Goal: Information Seeking & Learning: Learn about a topic

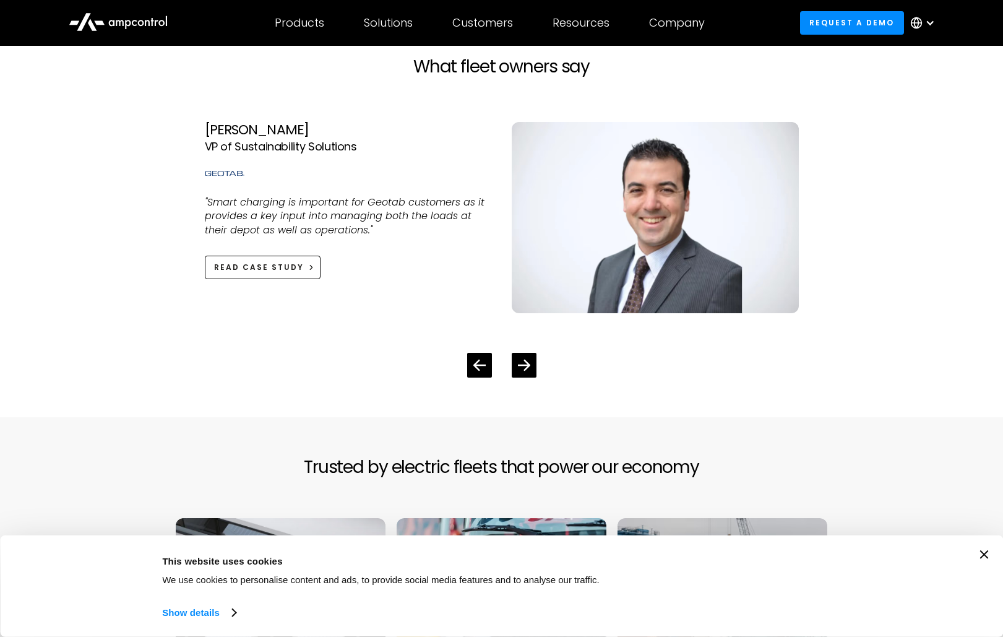
scroll to position [2810, 0]
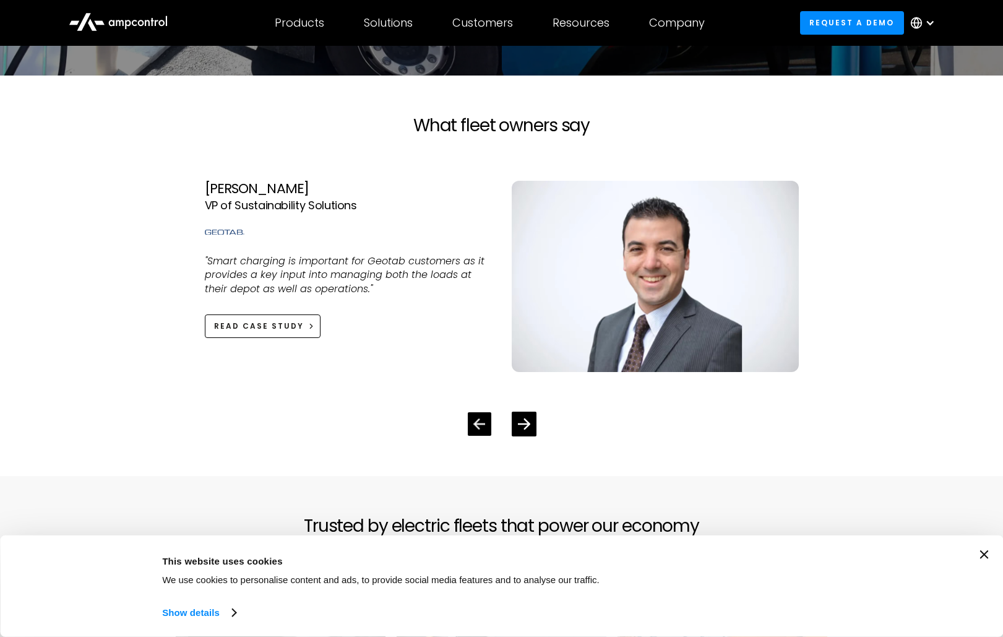
click at [484, 415] on div "Previous slide" at bounding box center [480, 424] width 24 height 24
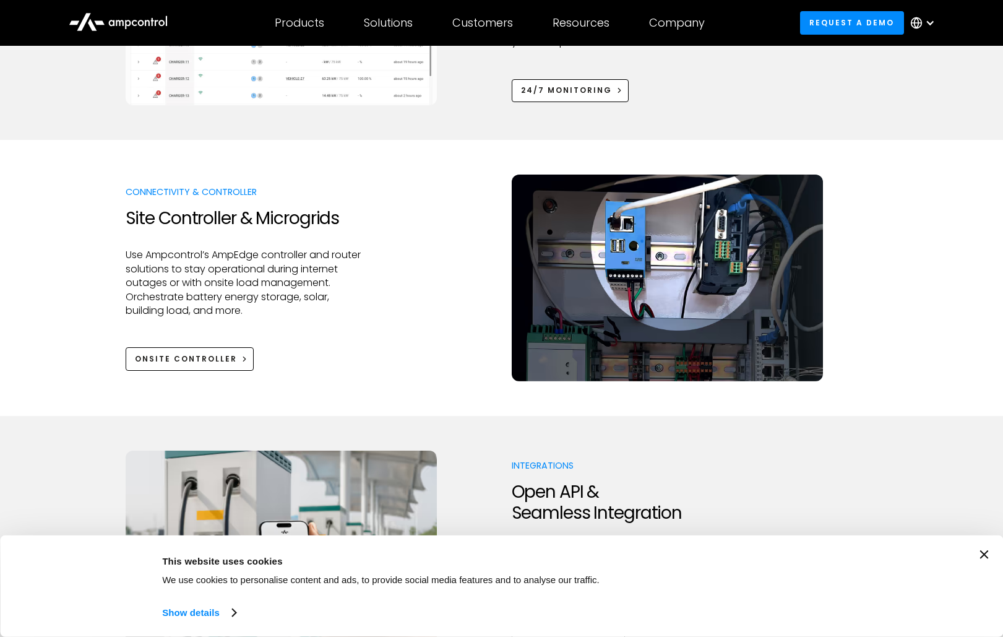
scroll to position [936, 0]
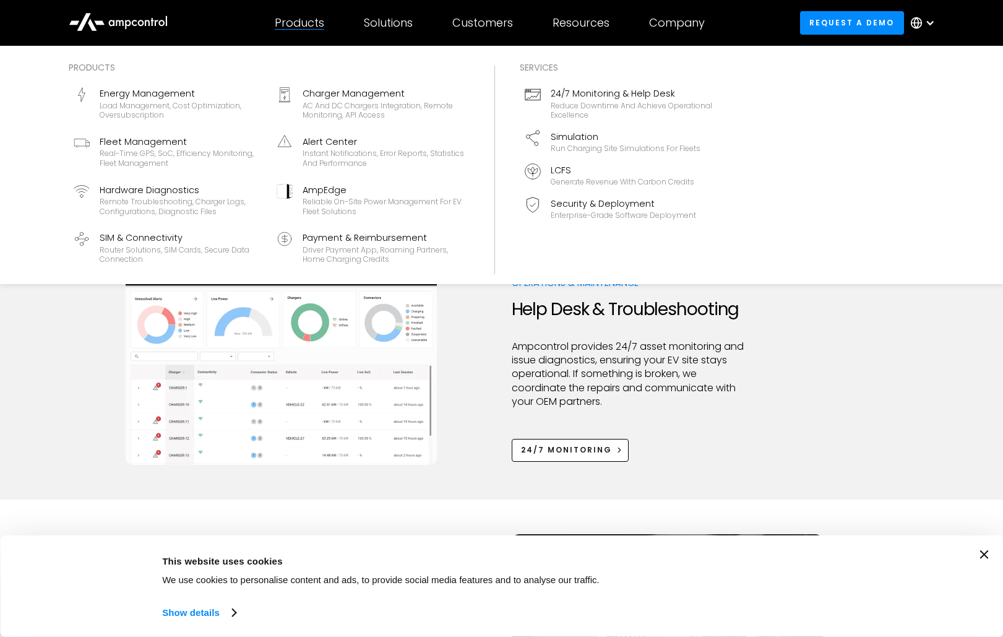
click at [299, 25] on div "Products" at bounding box center [300, 23] width 50 height 14
click at [185, 103] on div "Load management, cost optimization, oversubscription" at bounding box center [181, 110] width 162 height 19
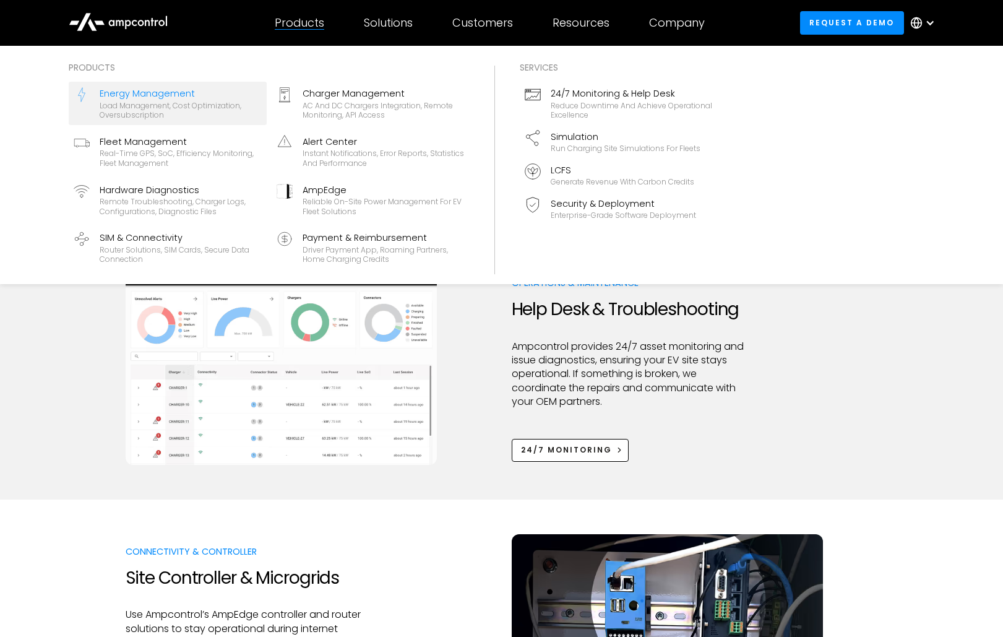
click at [128, 93] on div "Energy Management" at bounding box center [181, 94] width 162 height 14
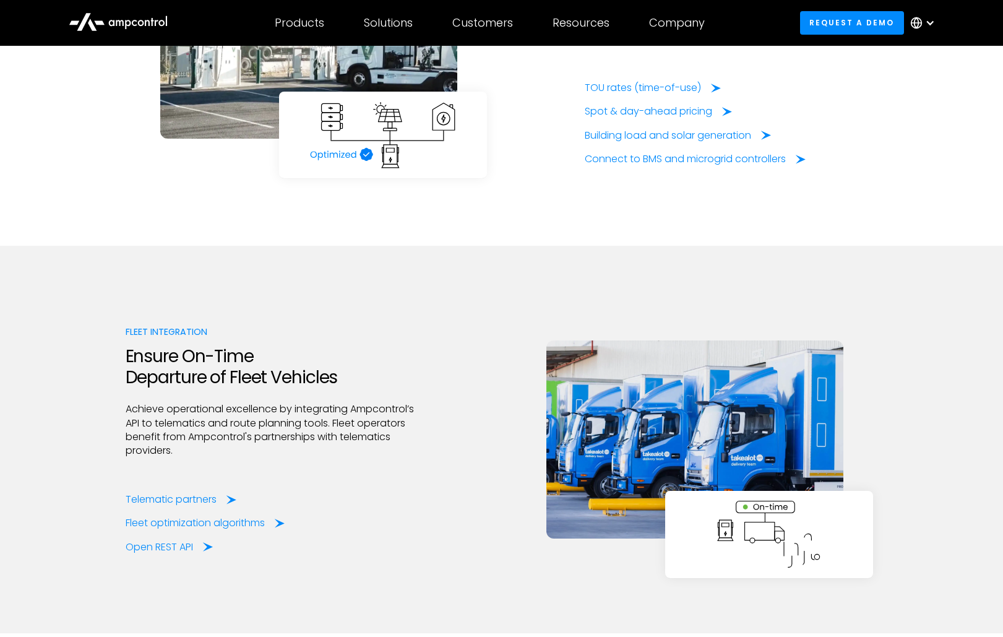
scroll to position [2508, 0]
